Goal: Information Seeking & Learning: Find specific fact

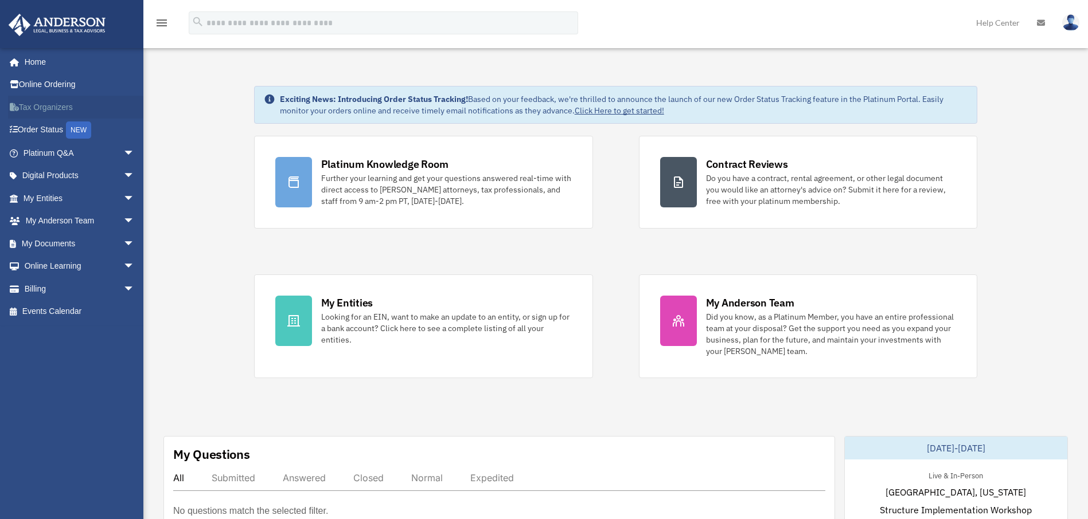
click at [18, 106] on link "Tax Organizers" at bounding box center [80, 107] width 144 height 23
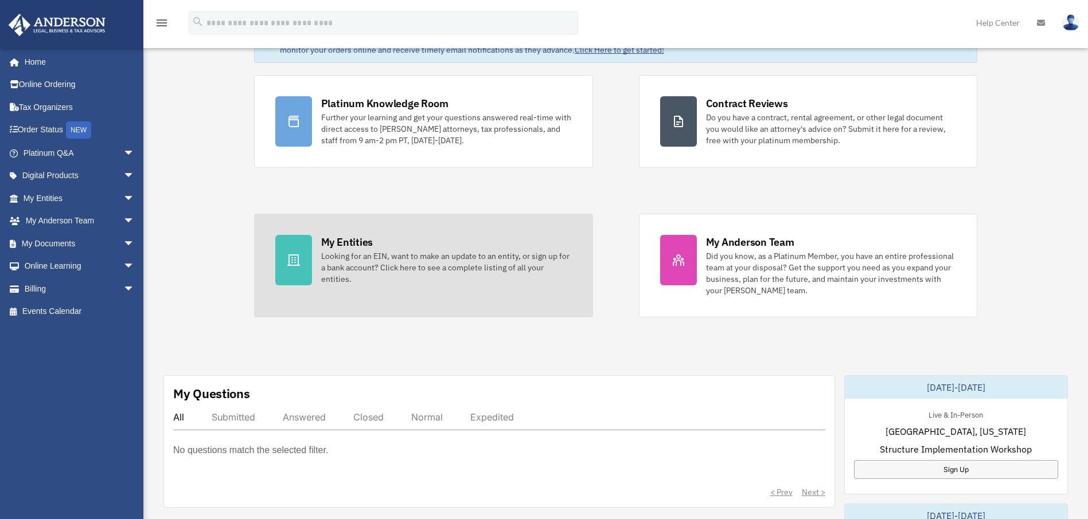
scroll to position [172, 0]
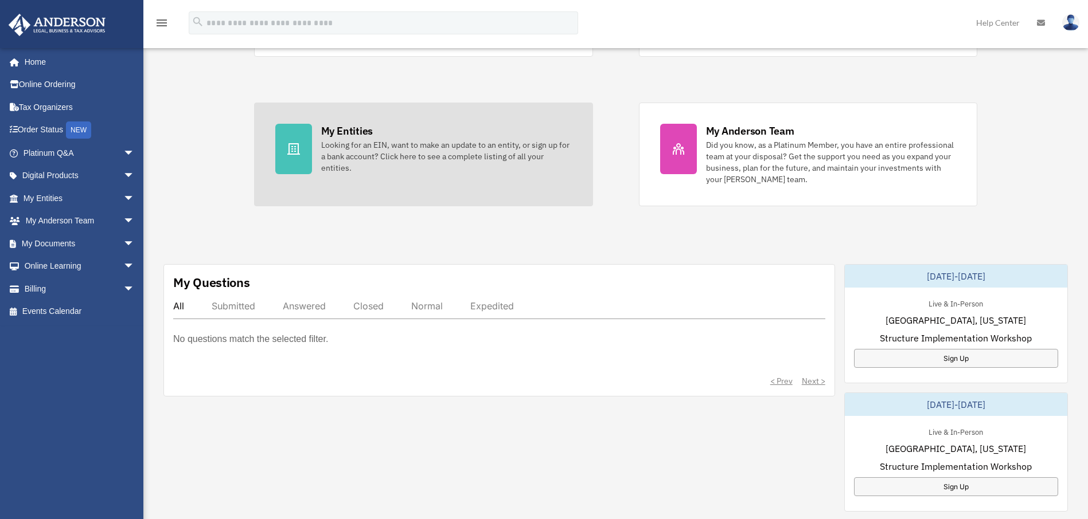
click at [323, 146] on div "Looking for an EIN, want to make an update to an entity, or sign up for a bank …" at bounding box center [446, 156] width 251 height 34
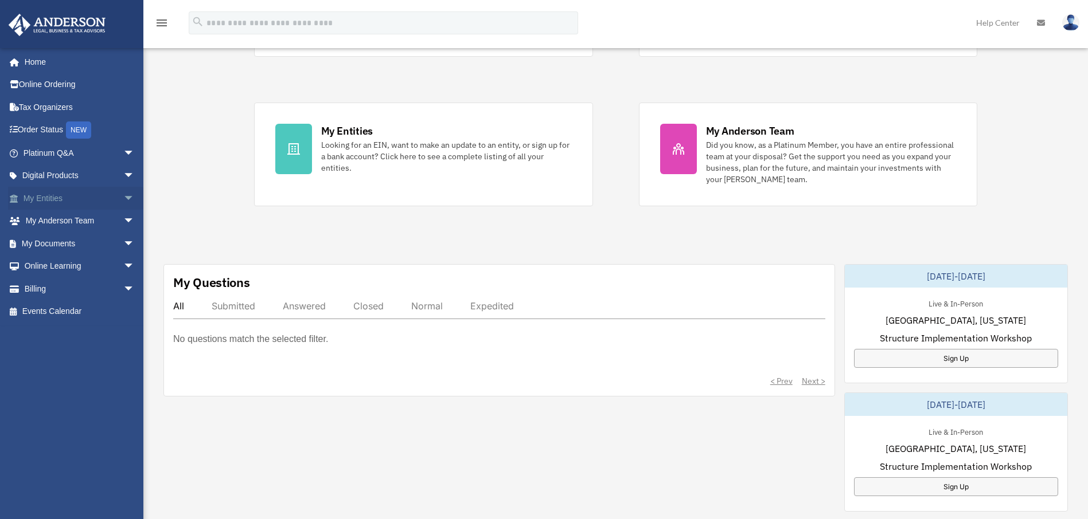
click at [123, 199] on span "arrow_drop_down" at bounding box center [134, 199] width 23 height 24
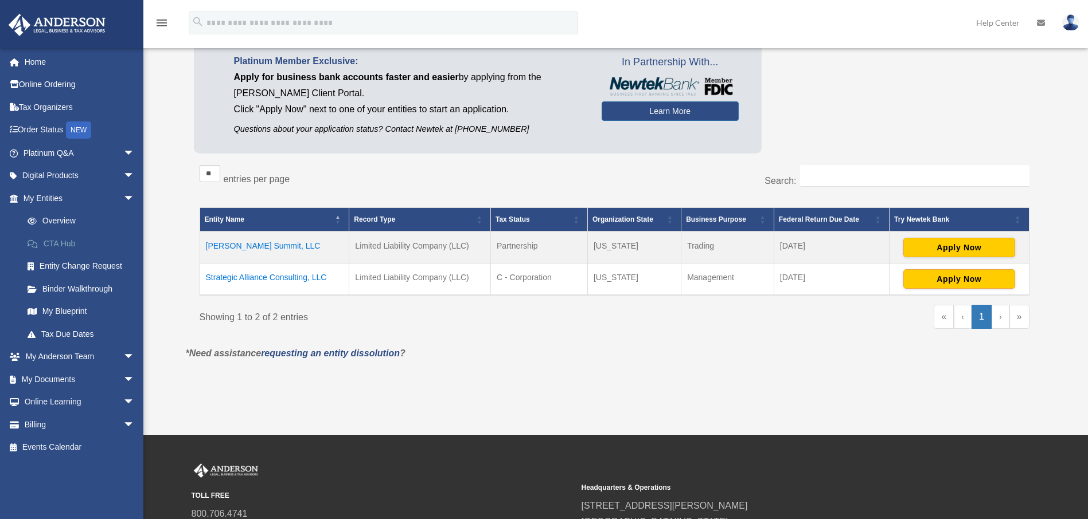
scroll to position [115, 0]
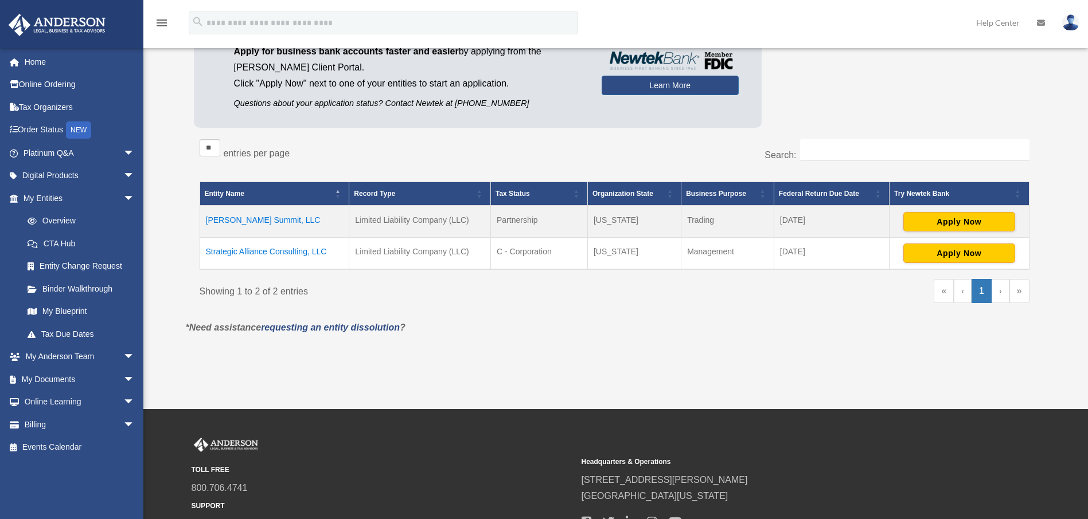
click at [279, 222] on td "Greenleaf Summit, LLC" at bounding box center [275, 222] width 150 height 32
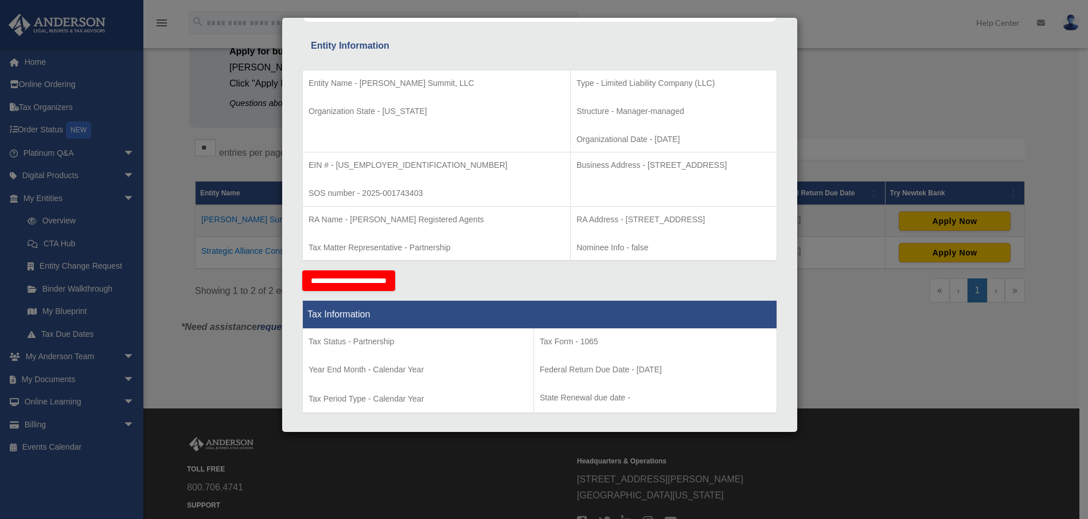
scroll to position [229, 0]
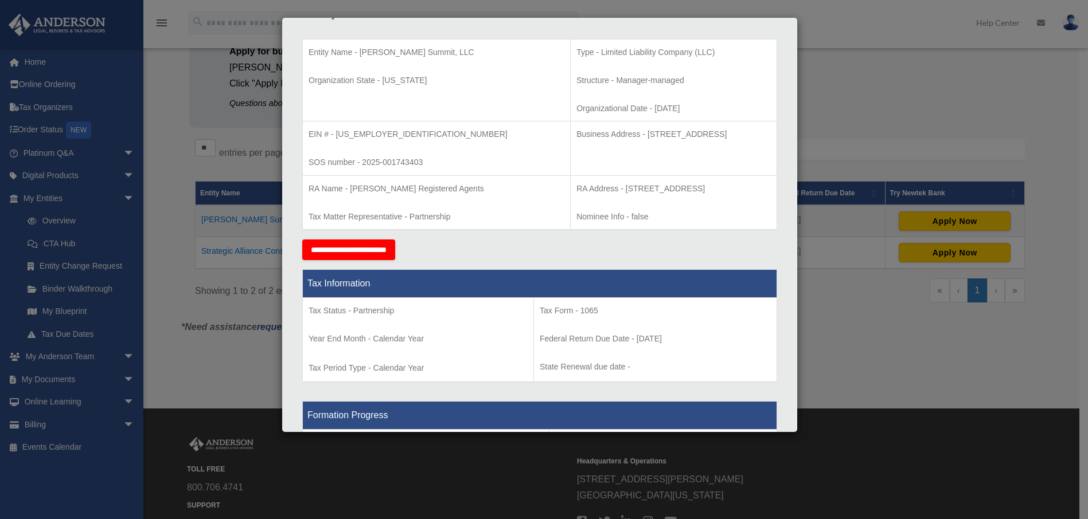
drag, startPoint x: 554, startPoint y: 133, endPoint x: 714, endPoint y: 135, distance: 160.0
click at [714, 135] on p "Business Address - 1718 Capitol Ave., Cheyenne, WY 82001" at bounding box center [673, 134] width 194 height 14
copy p "1718 Capitol Ave., Cheyenne, WY 82001"
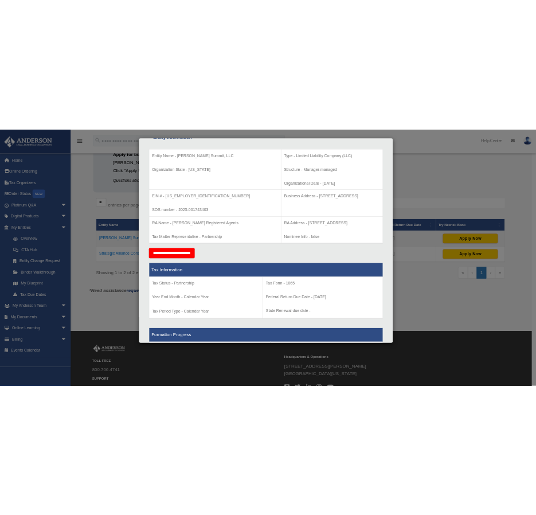
scroll to position [106, 0]
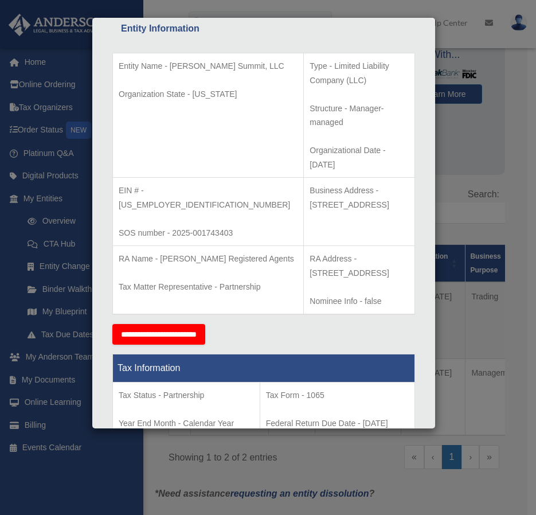
click at [361, 183] on p "Business Address - 1718 Capitol Ave., Cheyenne, WY 82001" at bounding box center [359, 197] width 99 height 28
drag, startPoint x: 309, startPoint y: 147, endPoint x: 317, endPoint y: 162, distance: 16.4
click at [317, 183] on p "Business Address - 1718 Capitol Ave., Cheyenne, WY 82001" at bounding box center [359, 197] width 99 height 28
copy p "1718 Capitol Ave., Cheyenne, WY 82001"
click at [506, 126] on div "Details × Articles Sent Organizational Date" at bounding box center [268, 257] width 536 height 515
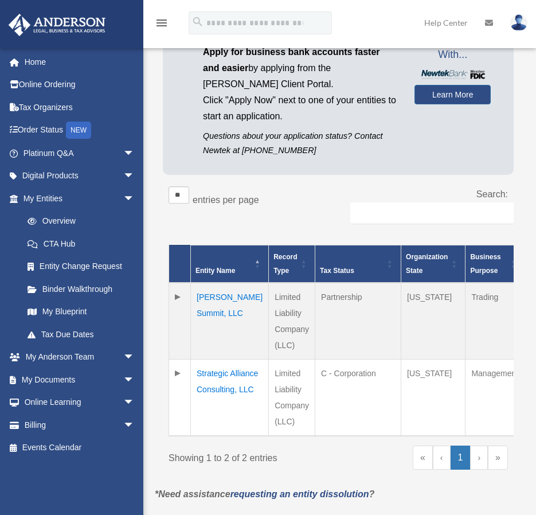
click at [217, 381] on td "Strategic Alliance Consulting, LLC" at bounding box center [230, 397] width 78 height 77
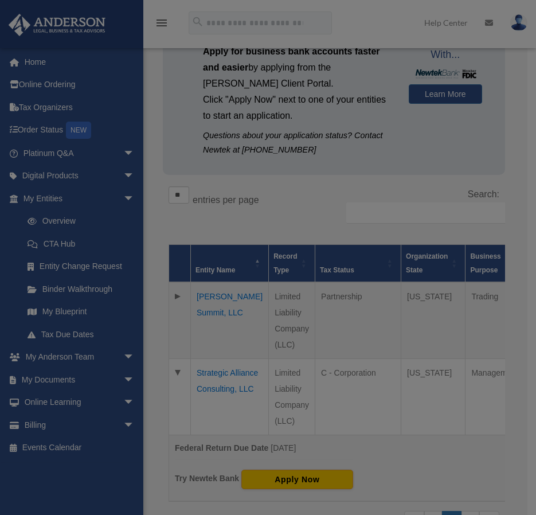
scroll to position [0, 0]
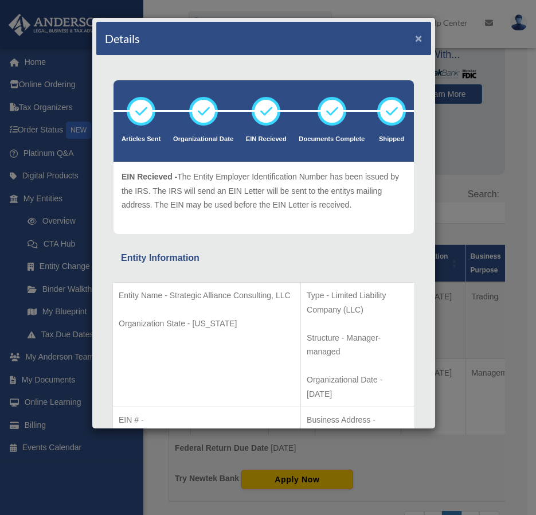
click at [415, 34] on button "×" at bounding box center [418, 38] width 7 height 12
